Goal: Check status: Check status

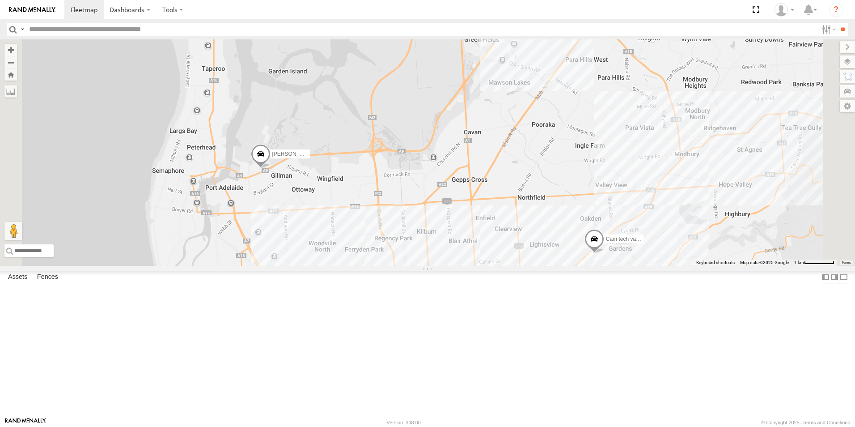
select select "**********"
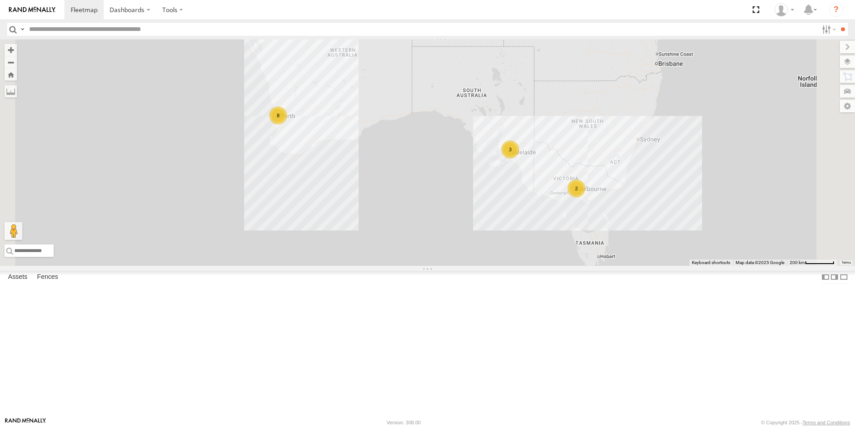
click at [519, 158] on div "3" at bounding box center [510, 149] width 18 height 18
click at [520, 158] on div "3" at bounding box center [511, 149] width 18 height 18
click at [520, 159] on div "3" at bounding box center [511, 150] width 18 height 18
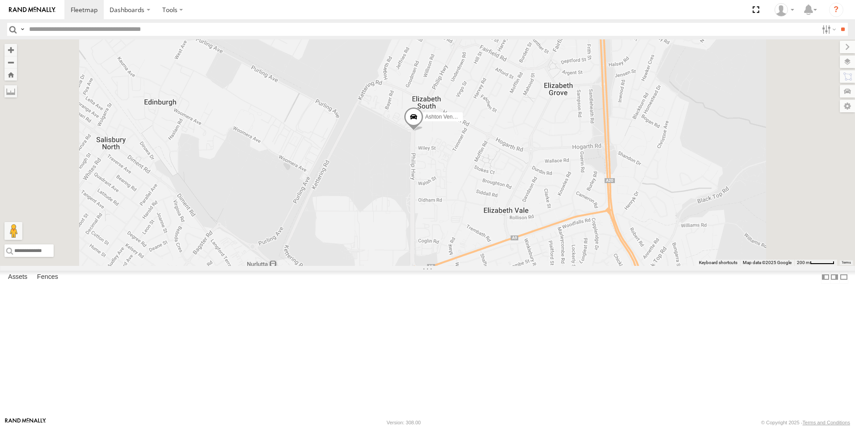
click at [530, 181] on div "Ashton Vending Van S726CZT" at bounding box center [427, 152] width 855 height 226
click at [424, 131] on span at bounding box center [414, 119] width 20 height 24
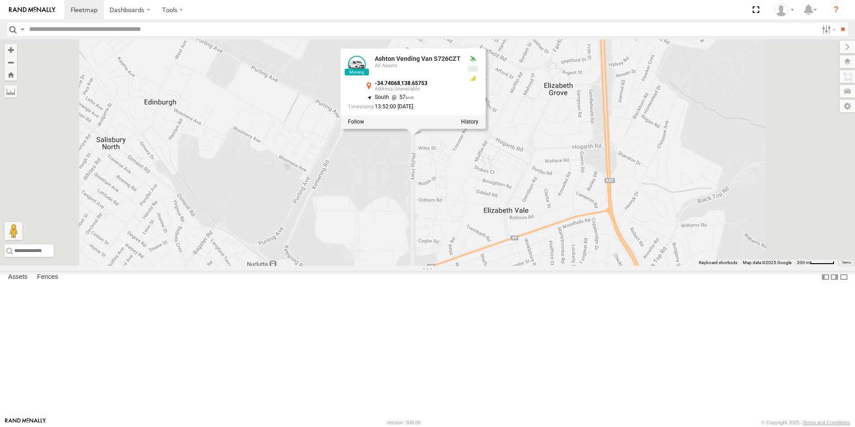
click at [468, 129] on div at bounding box center [413, 121] width 145 height 13
click at [364, 125] on label at bounding box center [356, 122] width 16 height 6
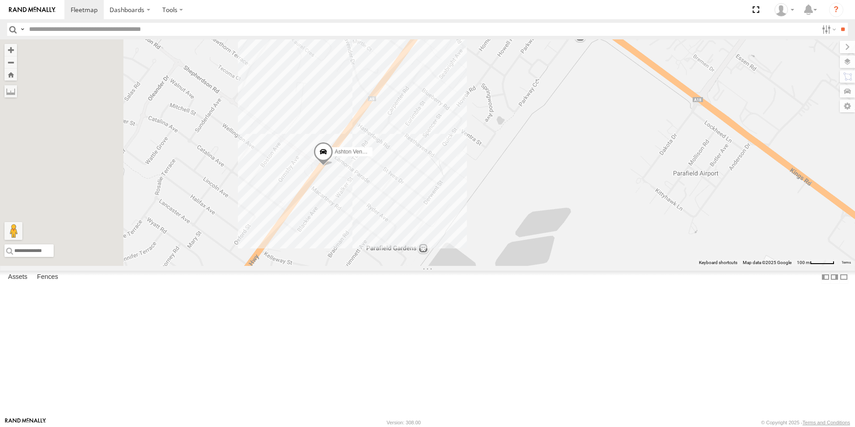
drag, startPoint x: 361, startPoint y: 359, endPoint x: 441, endPoint y: 279, distance: 112.9
click at [441, 266] on div "Ashton Vending Van S726CZT" at bounding box center [427, 152] width 855 height 226
